Goal: Task Accomplishment & Management: Use online tool/utility

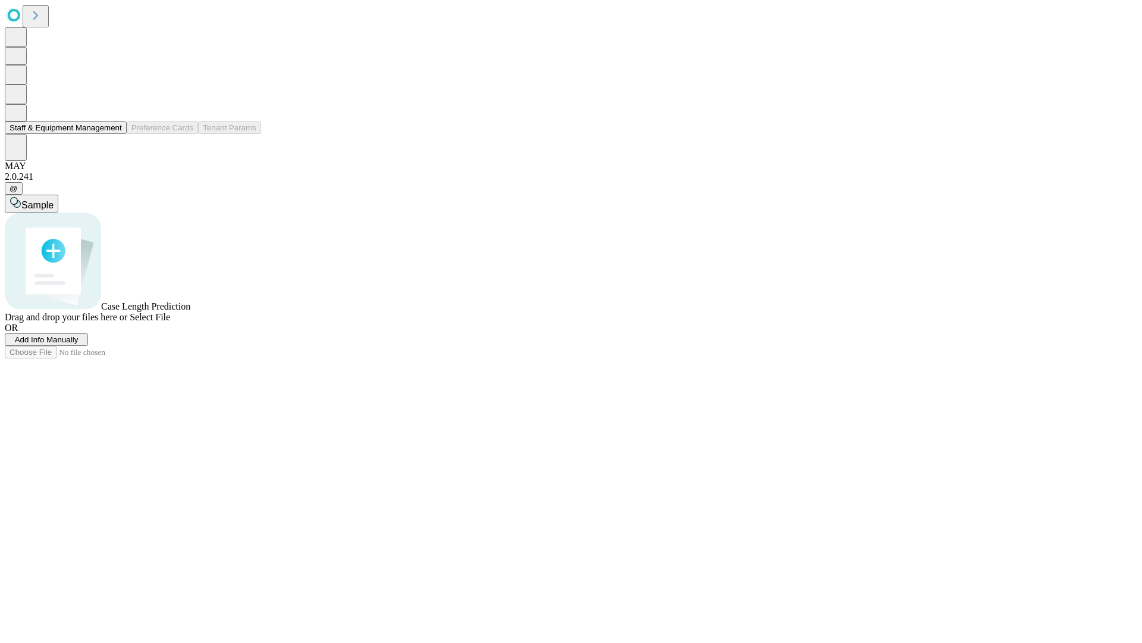
click at [114, 134] on button "Staff & Equipment Management" at bounding box center [66, 127] width 122 height 12
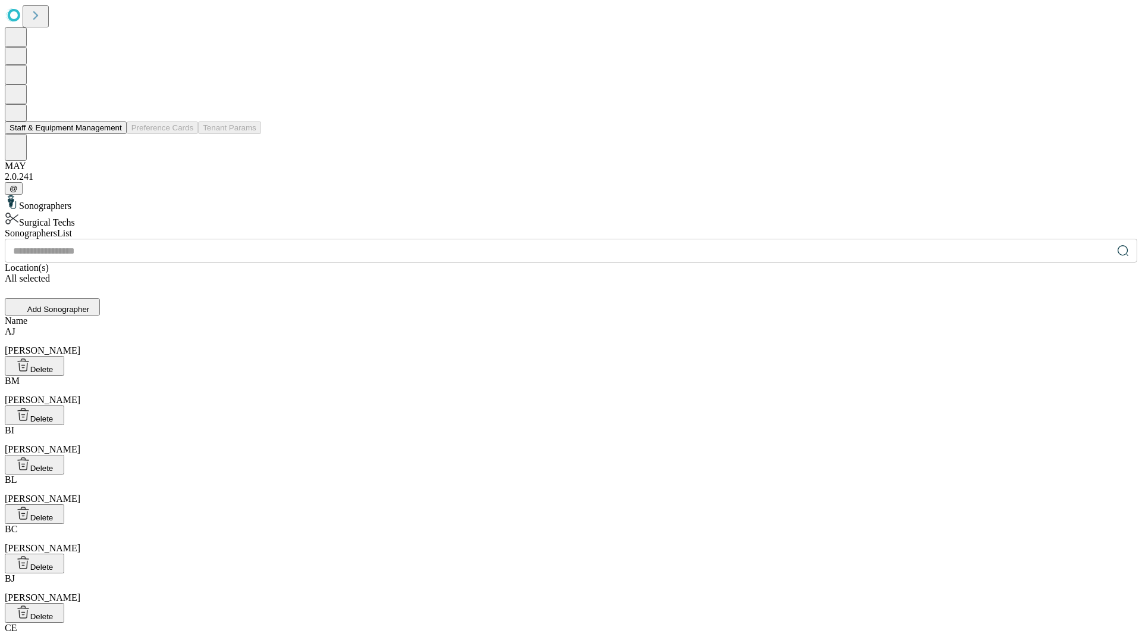
click at [114, 134] on button "Staff & Equipment Management" at bounding box center [66, 127] width 122 height 12
